Goal: Check status: Check status

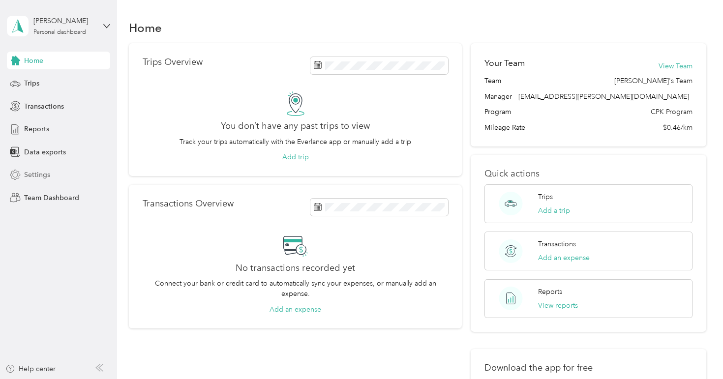
click at [36, 175] on span "Settings" at bounding box center [37, 175] width 26 height 10
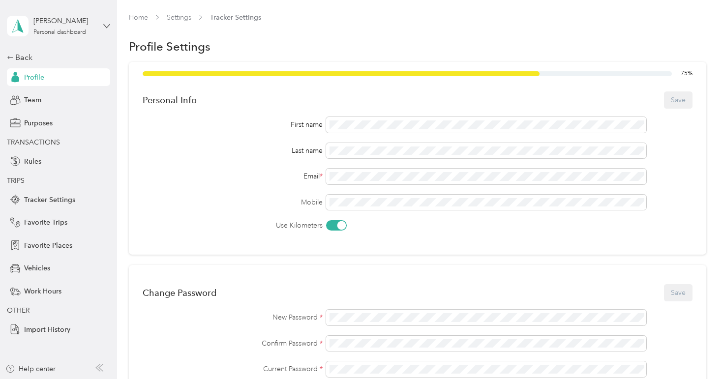
click at [106, 26] on icon at bounding box center [106, 26] width 7 height 7
click at [74, 75] on div "Team dashboard" at bounding box center [138, 80] width 249 height 17
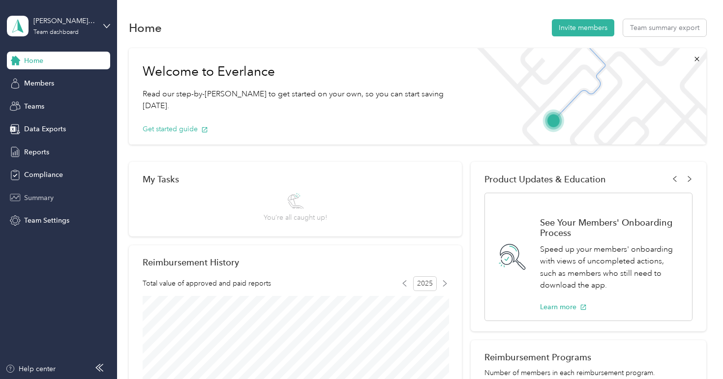
click at [35, 196] on span "Summary" at bounding box center [39, 198] width 30 height 10
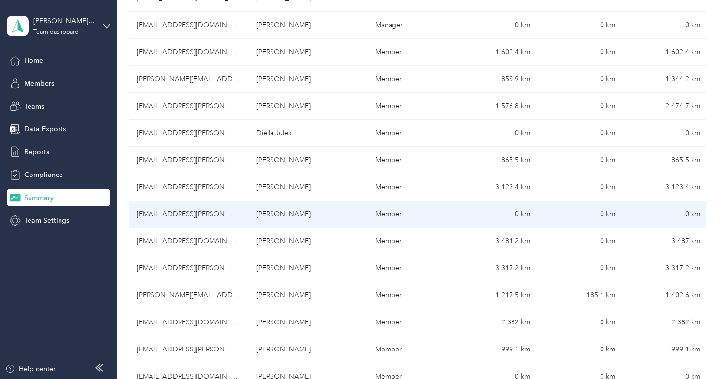
scroll to position [299, 0]
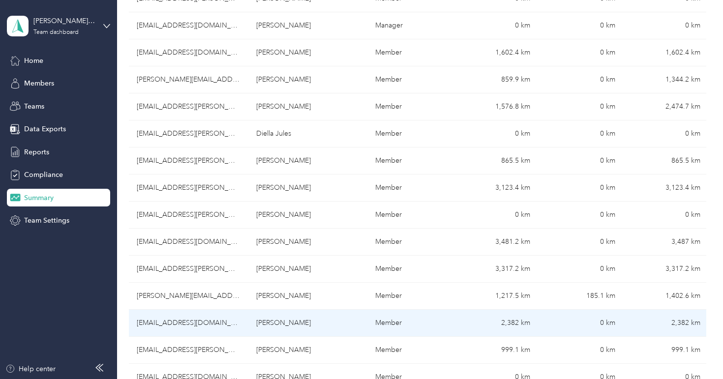
click at [401, 325] on td "Member" at bounding box center [409, 323] width 85 height 27
